Goal: Task Accomplishment & Management: Complete application form

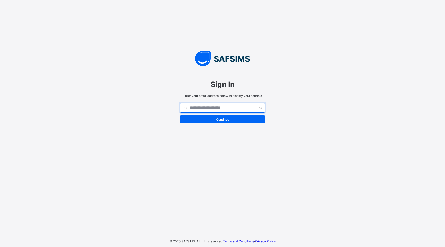
click at [217, 110] on input "text" at bounding box center [222, 108] width 85 height 10
click at [222, 93] on div "Sign In" at bounding box center [222, 84] width 85 height 19
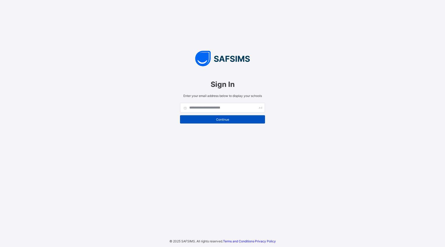
click at [218, 121] on div "Continue" at bounding box center [222, 119] width 85 height 8
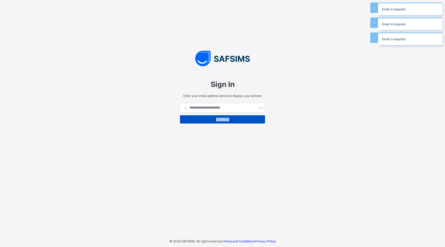
click at [218, 121] on div "Continue" at bounding box center [222, 119] width 85 height 8
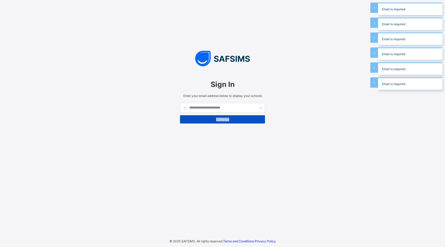
click at [218, 121] on div "Continue" at bounding box center [222, 119] width 85 height 8
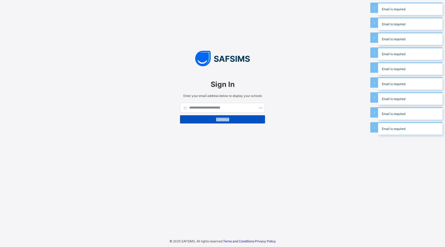
click at [218, 121] on div "Continue" at bounding box center [222, 119] width 85 height 8
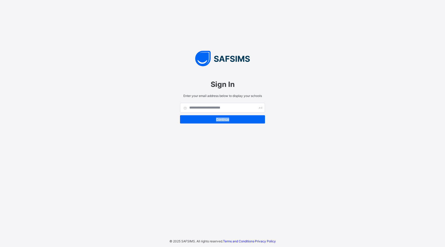
click at [164, 125] on div "Sign In Enter your email address below to display your schools Continue © 2025 …" at bounding box center [222, 123] width 445 height 247
